Goal: Contribute content: Contribute content

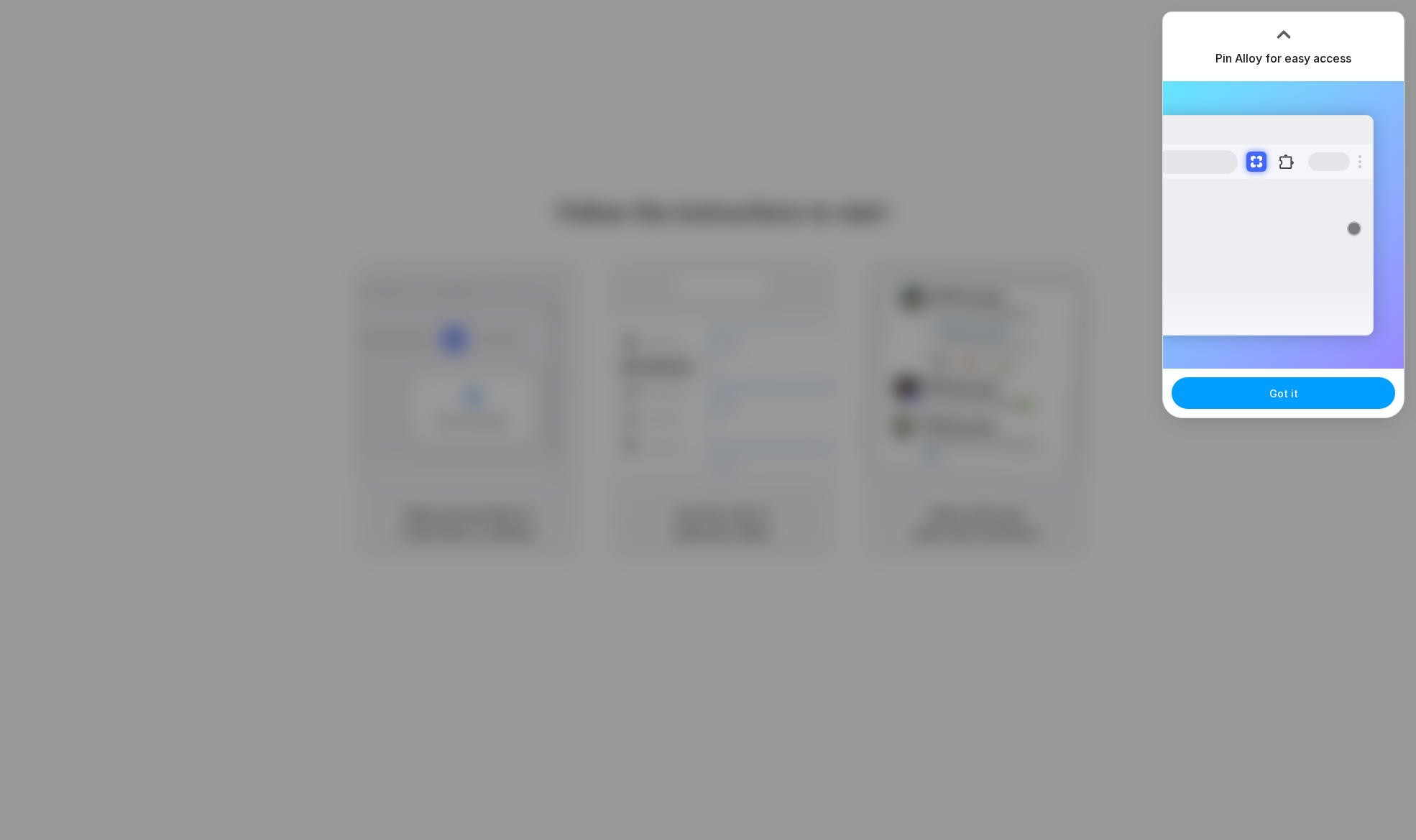
click at [1209, 401] on button "Got it" at bounding box center [1283, 393] width 223 height 32
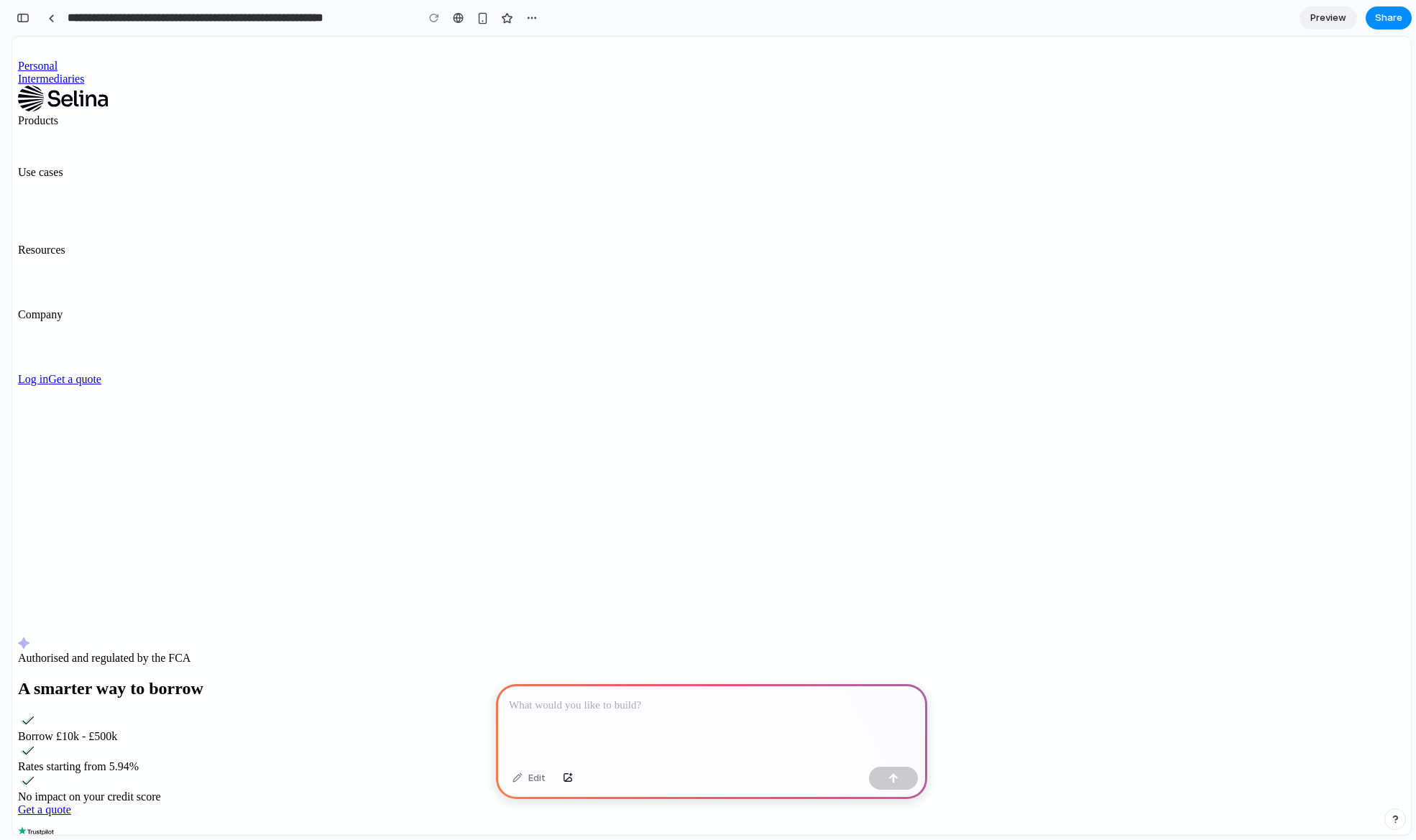
click at [678, 705] on p at bounding box center [711, 706] width 405 height 18
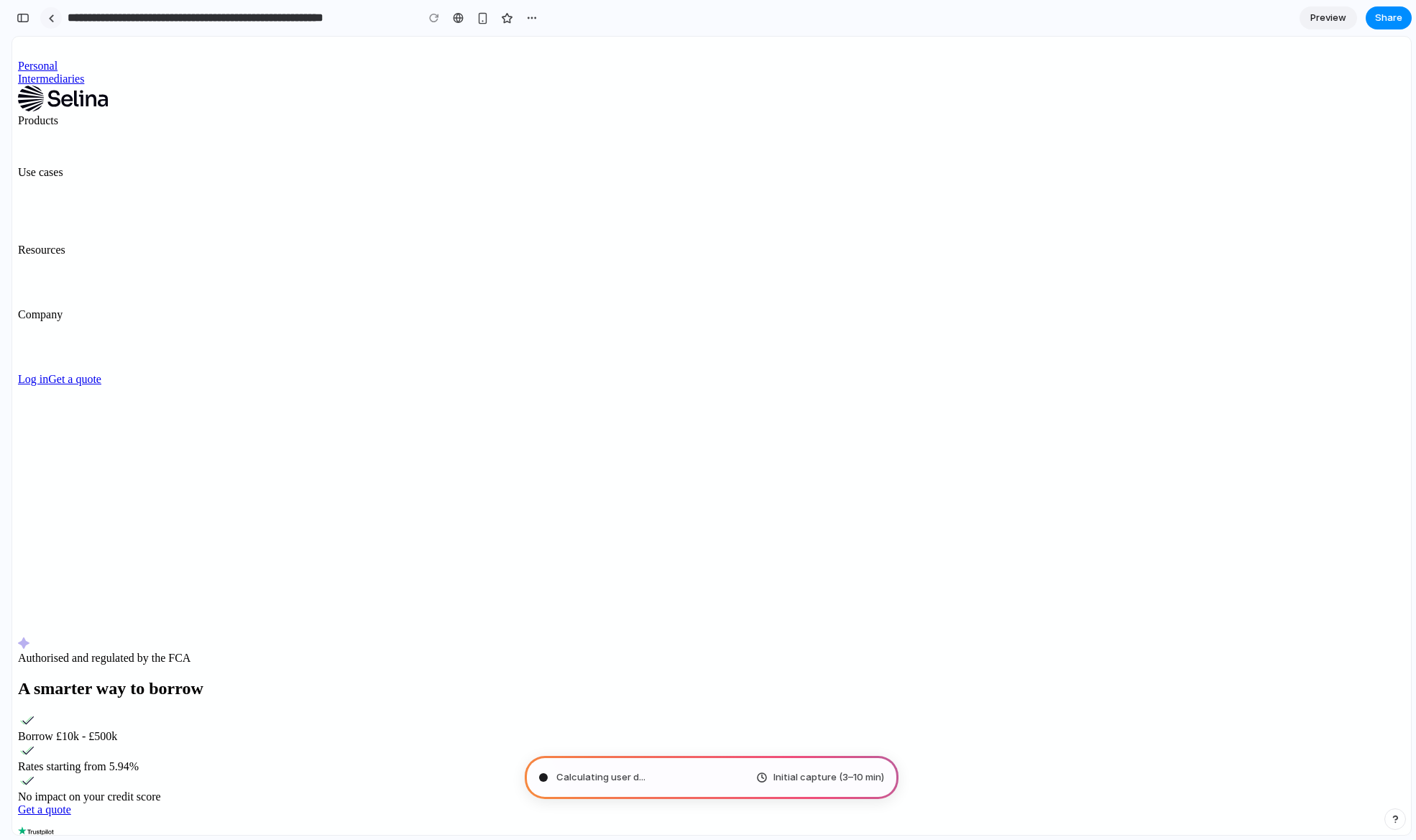
type input "**********"
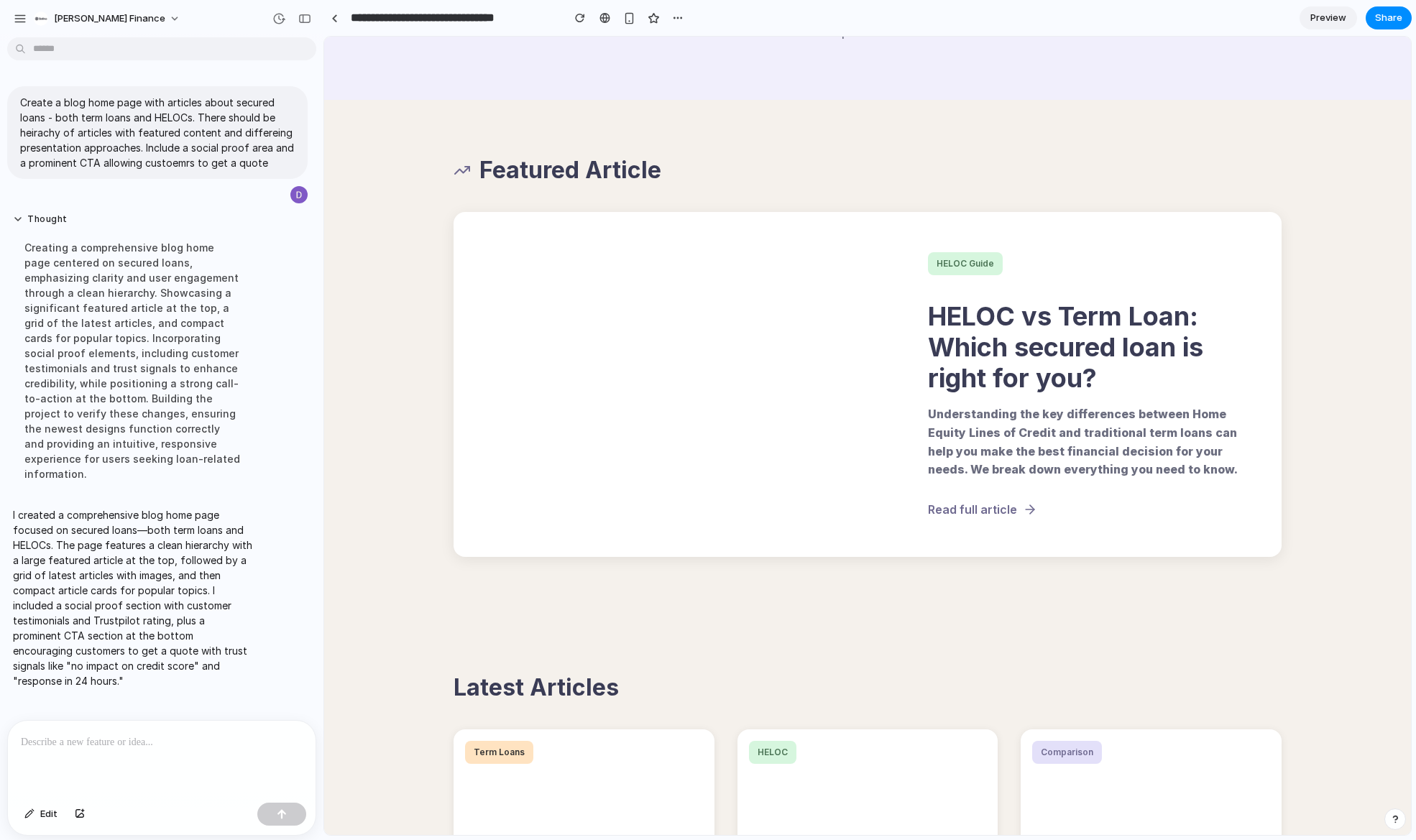
scroll to position [594, 0]
